Goal: Obtain resource: Obtain resource

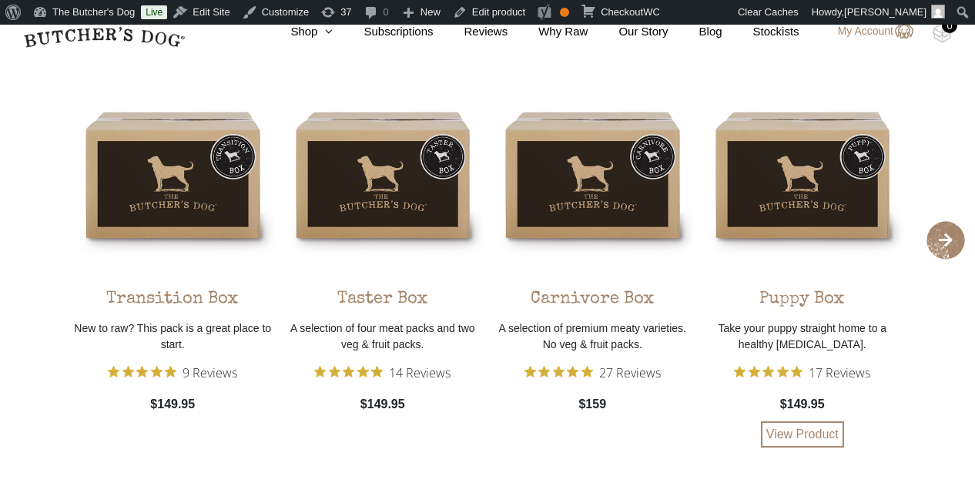
scroll to position [2884, 0]
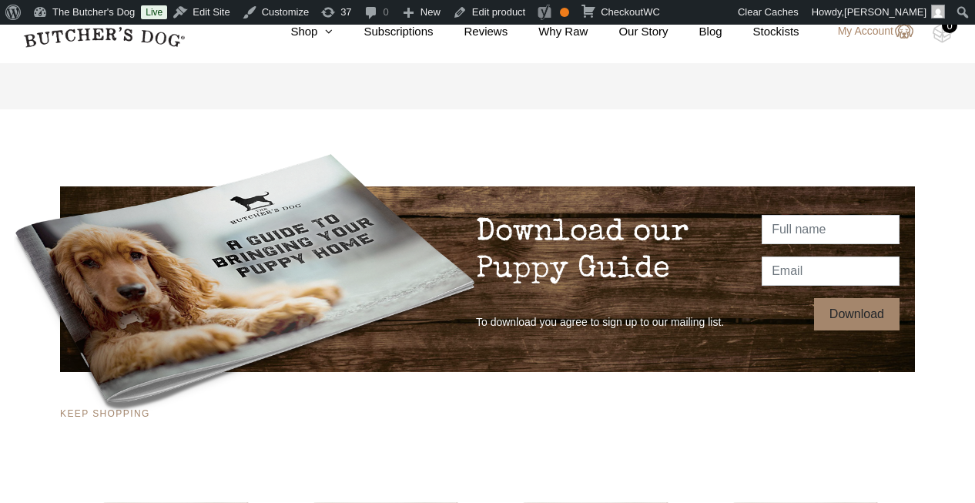
scroll to position [2491, 0]
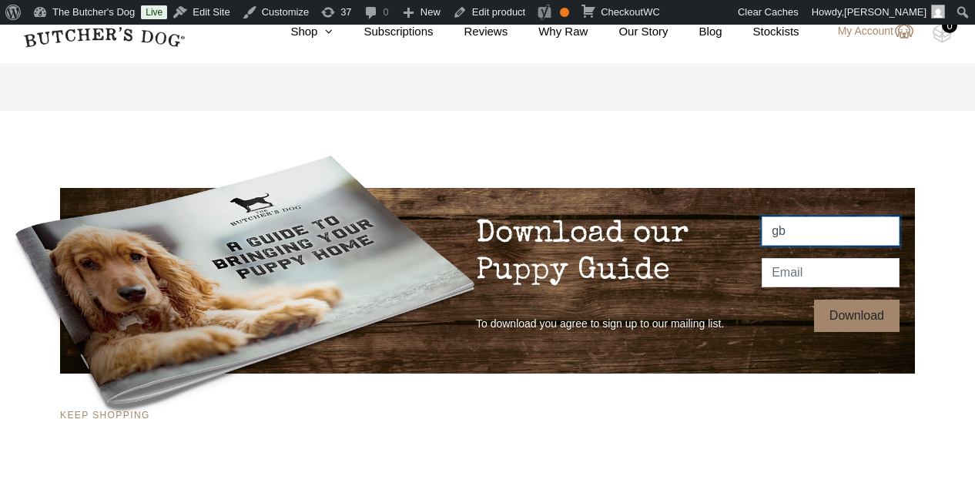
type input "gb"
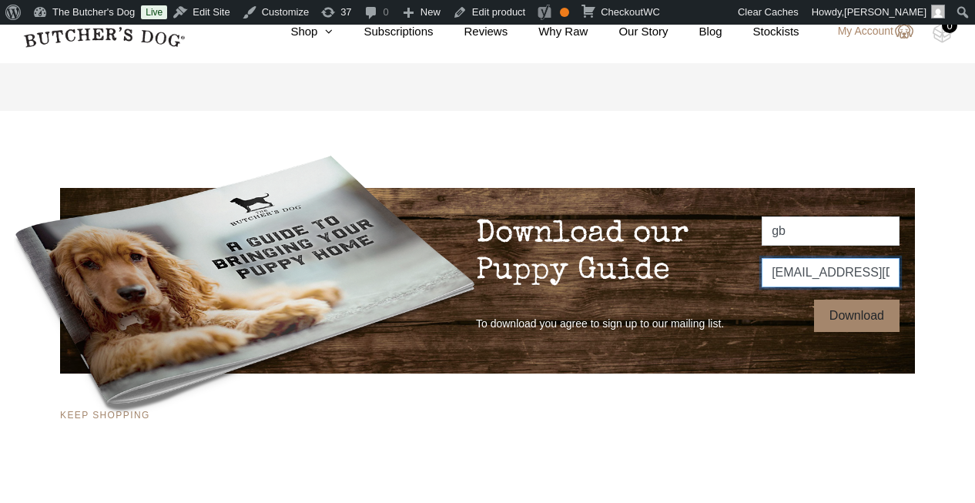
type input "gregkbidgman@gmail.com"
click at [869, 321] on input "Download" at bounding box center [856, 316] width 85 height 32
type input "Thanks!"
click at [119, 416] on img at bounding box center [245, 280] width 462 height 289
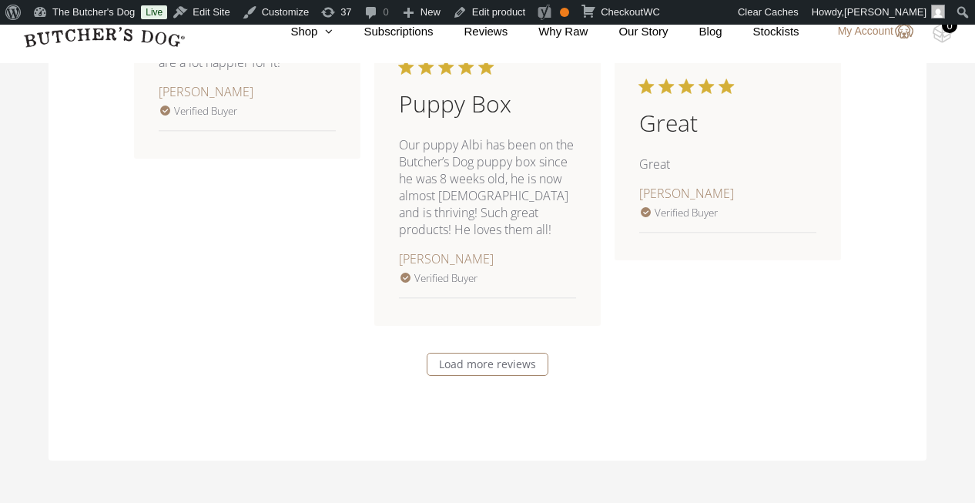
scroll to position [2001, 0]
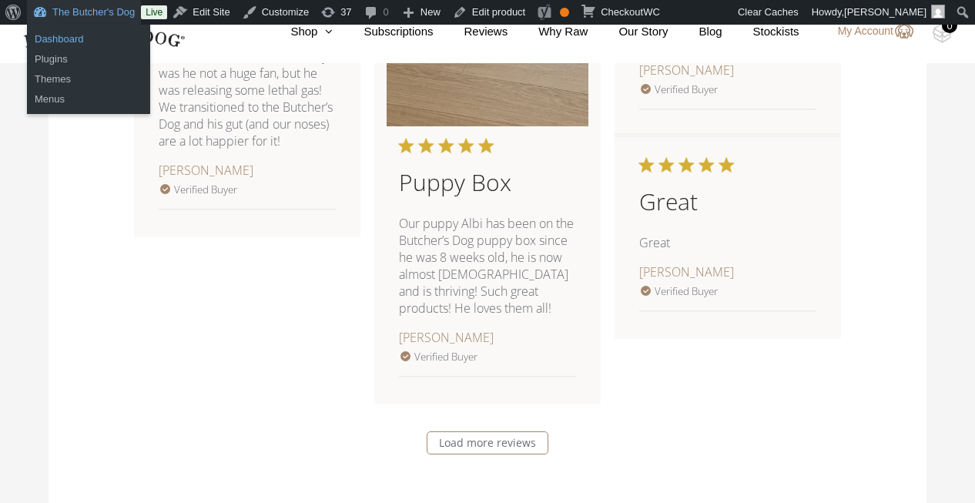
click at [69, 42] on link "Dashboard" at bounding box center [88, 39] width 123 height 20
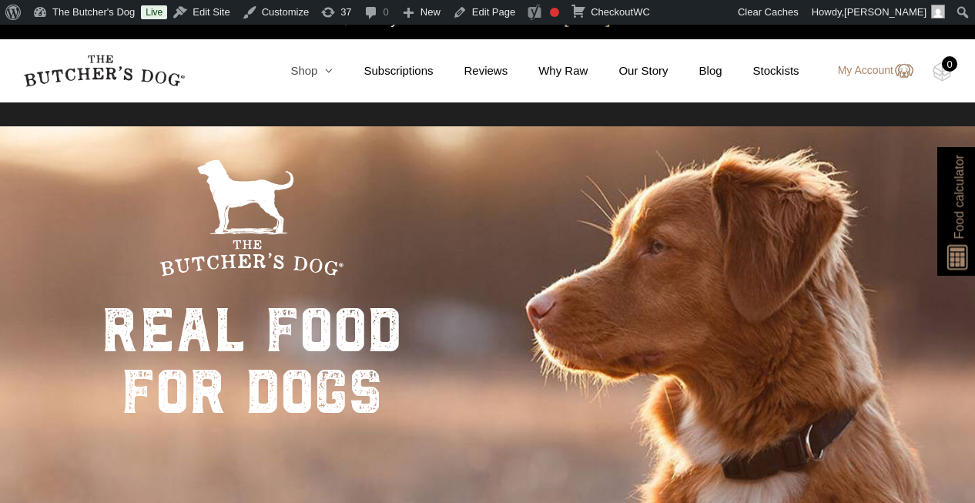
click at [317, 69] on icon at bounding box center [324, 71] width 15 height 12
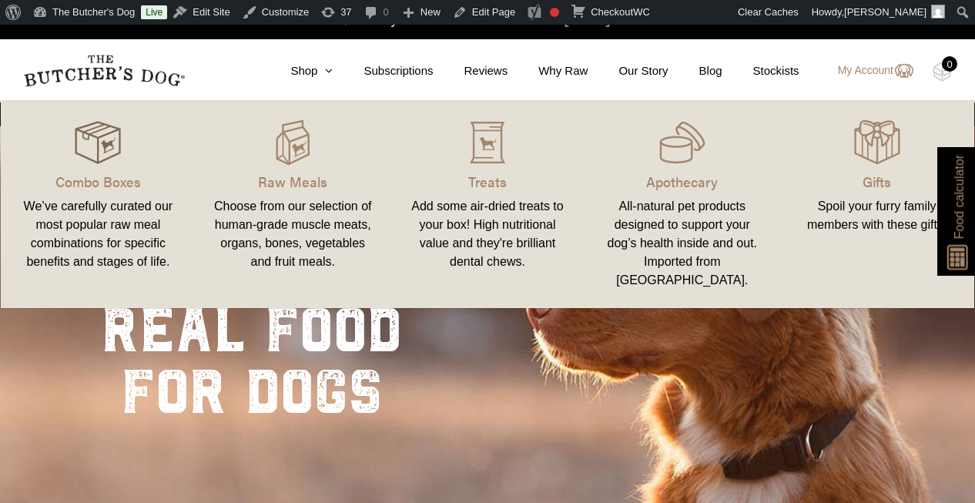
click at [114, 157] on img at bounding box center [98, 142] width 46 height 46
